Goal: Complete application form

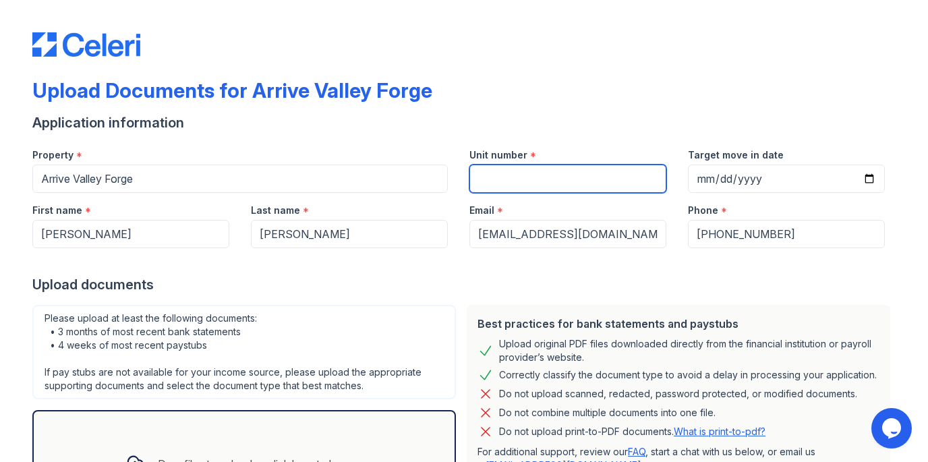
click at [486, 174] on input "Unit number" at bounding box center [567, 179] width 197 height 28
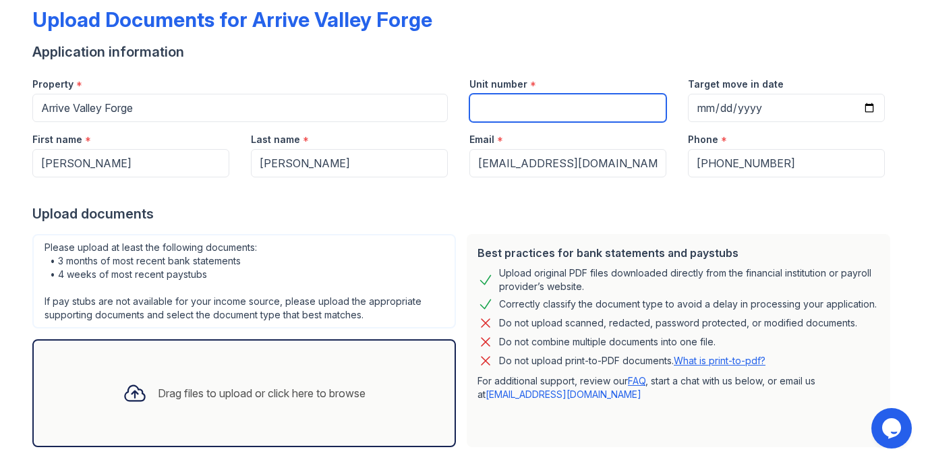
scroll to position [61, 0]
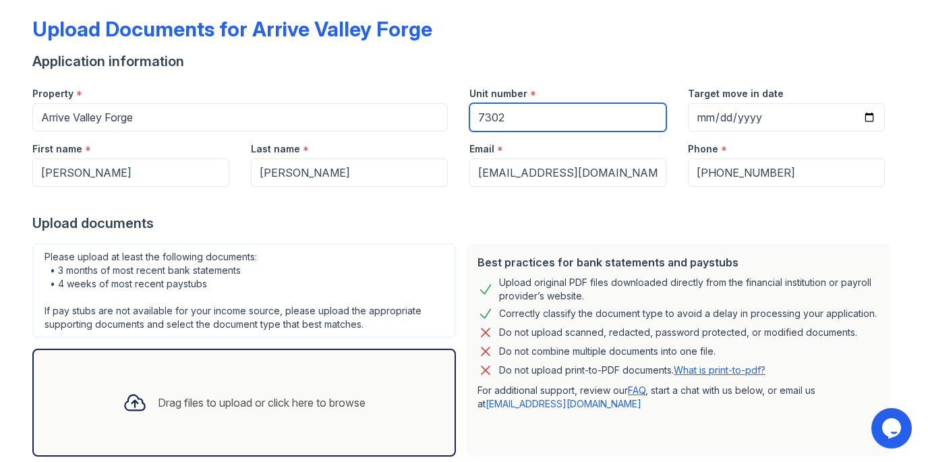
type input "7302"
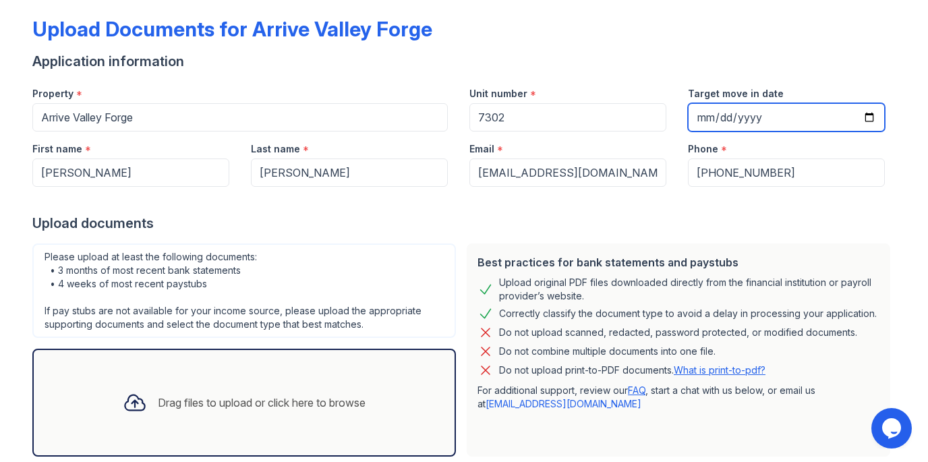
click at [700, 119] on input "Target move in date" at bounding box center [786, 117] width 197 height 28
type input "[DATE]"
click at [385, 233] on form "Application information Property * [GEOGRAPHIC_DATA] Forge Unit number * 7302 T…" at bounding box center [463, 282] width 863 height 461
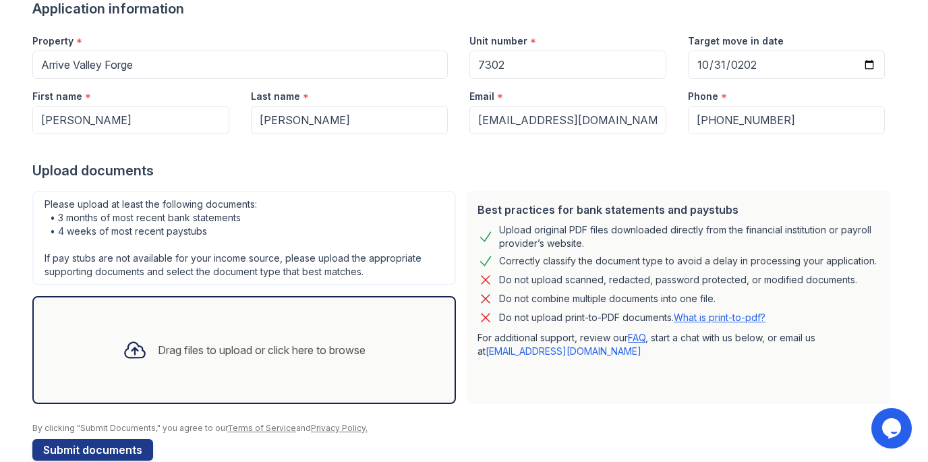
scroll to position [140, 0]
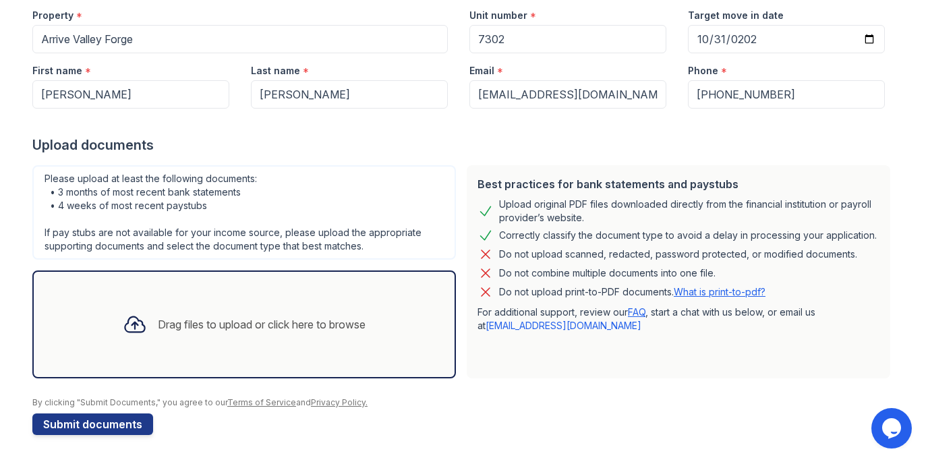
click at [177, 310] on div "Drag files to upload or click here to browse" at bounding box center [244, 325] width 264 height 46
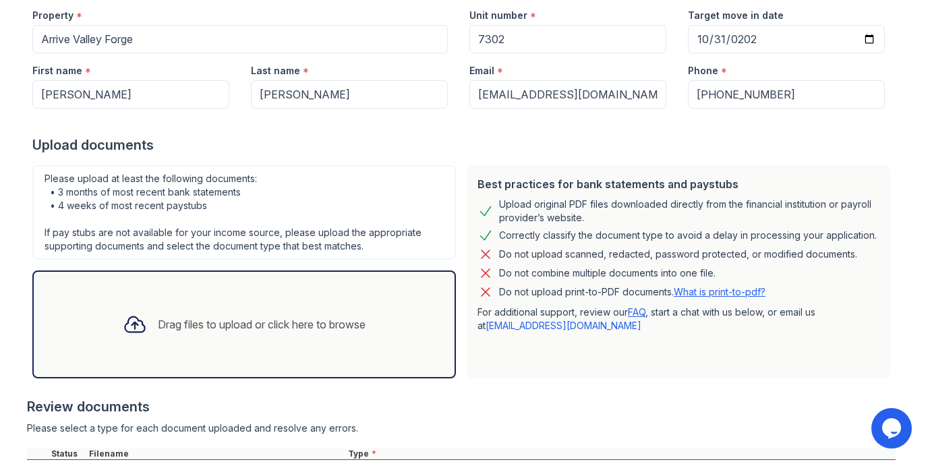
scroll to position [266, 0]
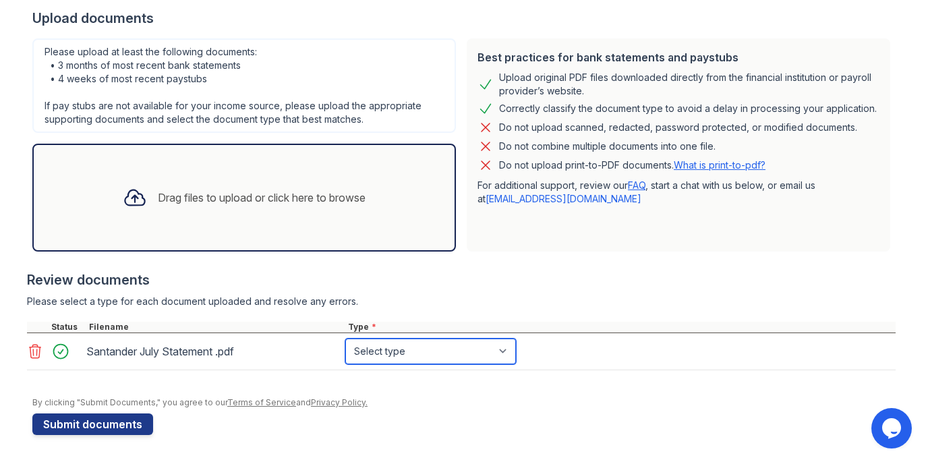
click at [388, 356] on select "Select type Paystub Bank Statement Offer Letter Tax Documents Benefit Award Let…" at bounding box center [430, 352] width 171 height 26
select select "bank_statement"
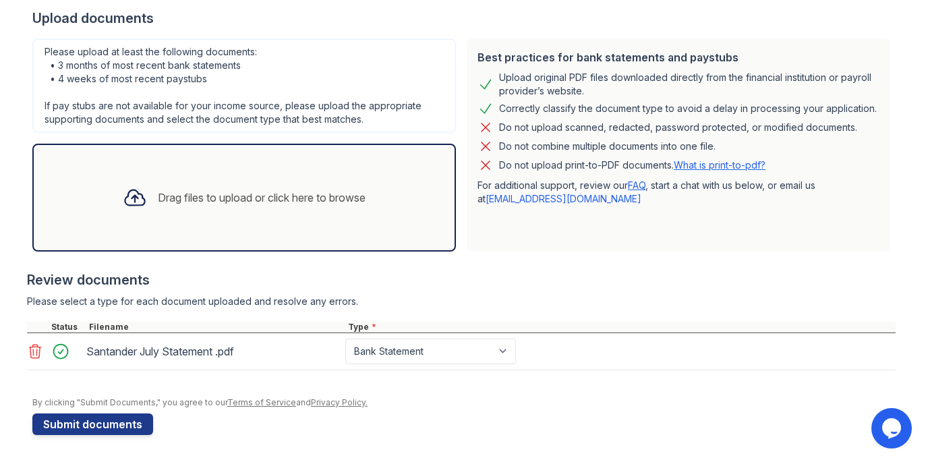
click at [248, 210] on div "Drag files to upload or click here to browse" at bounding box center [244, 198] width 264 height 46
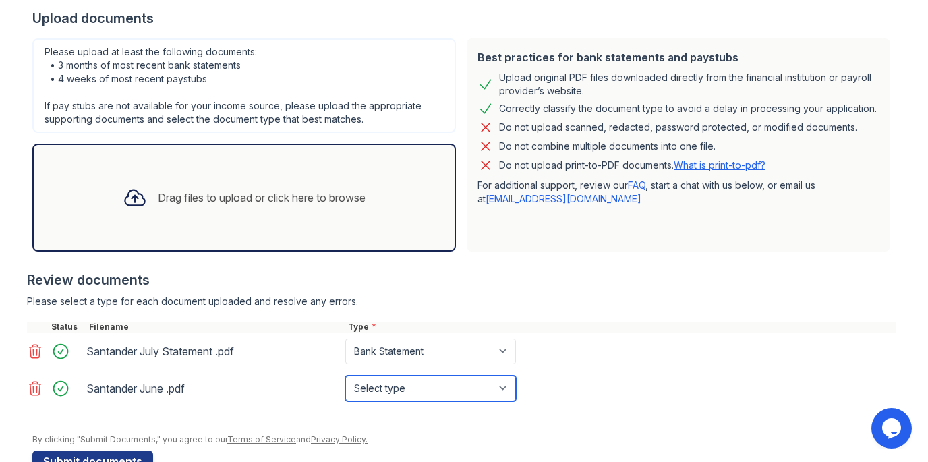
click at [440, 387] on select "Select type Paystub Bank Statement Offer Letter Tax Documents Benefit Award Let…" at bounding box center [430, 389] width 171 height 26
select select "bank_statement"
click at [282, 196] on div "Drag files to upload or click here to browse" at bounding box center [262, 198] width 208 height 16
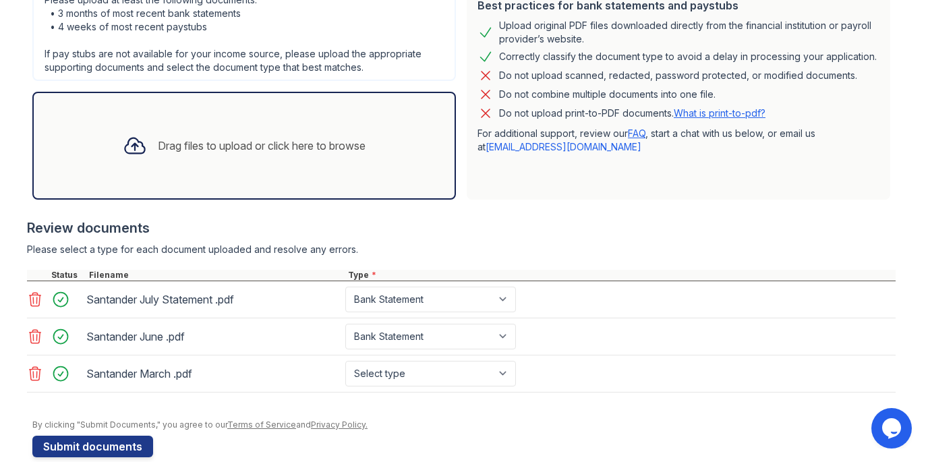
scroll to position [341, 0]
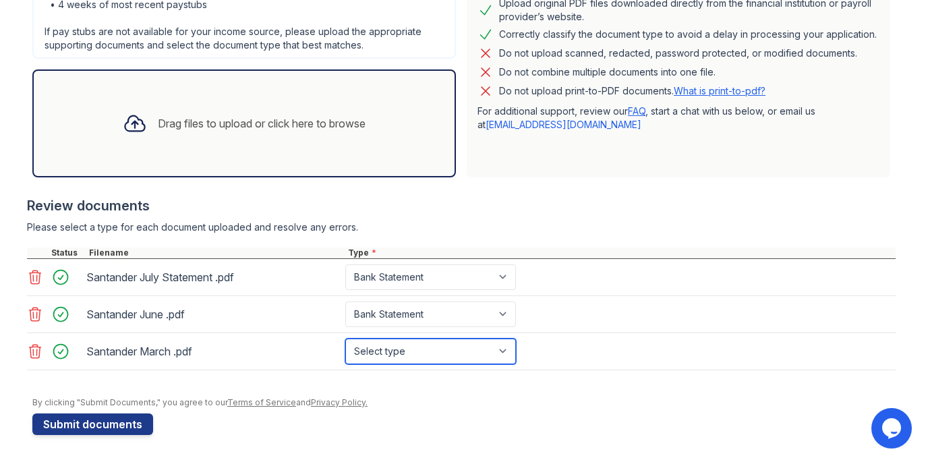
click at [475, 353] on select "Select type Paystub Bank Statement Offer Letter Tax Documents Benefit Award Let…" at bounding box center [430, 352] width 171 height 26
select select "bank_statement"
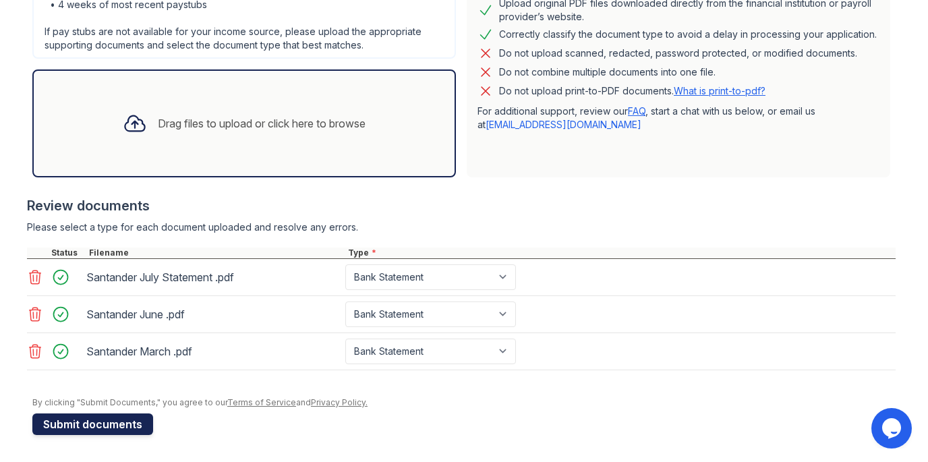
click at [107, 431] on button "Submit documents" at bounding box center [92, 424] width 121 height 22
